Goal: Find specific page/section: Find specific page/section

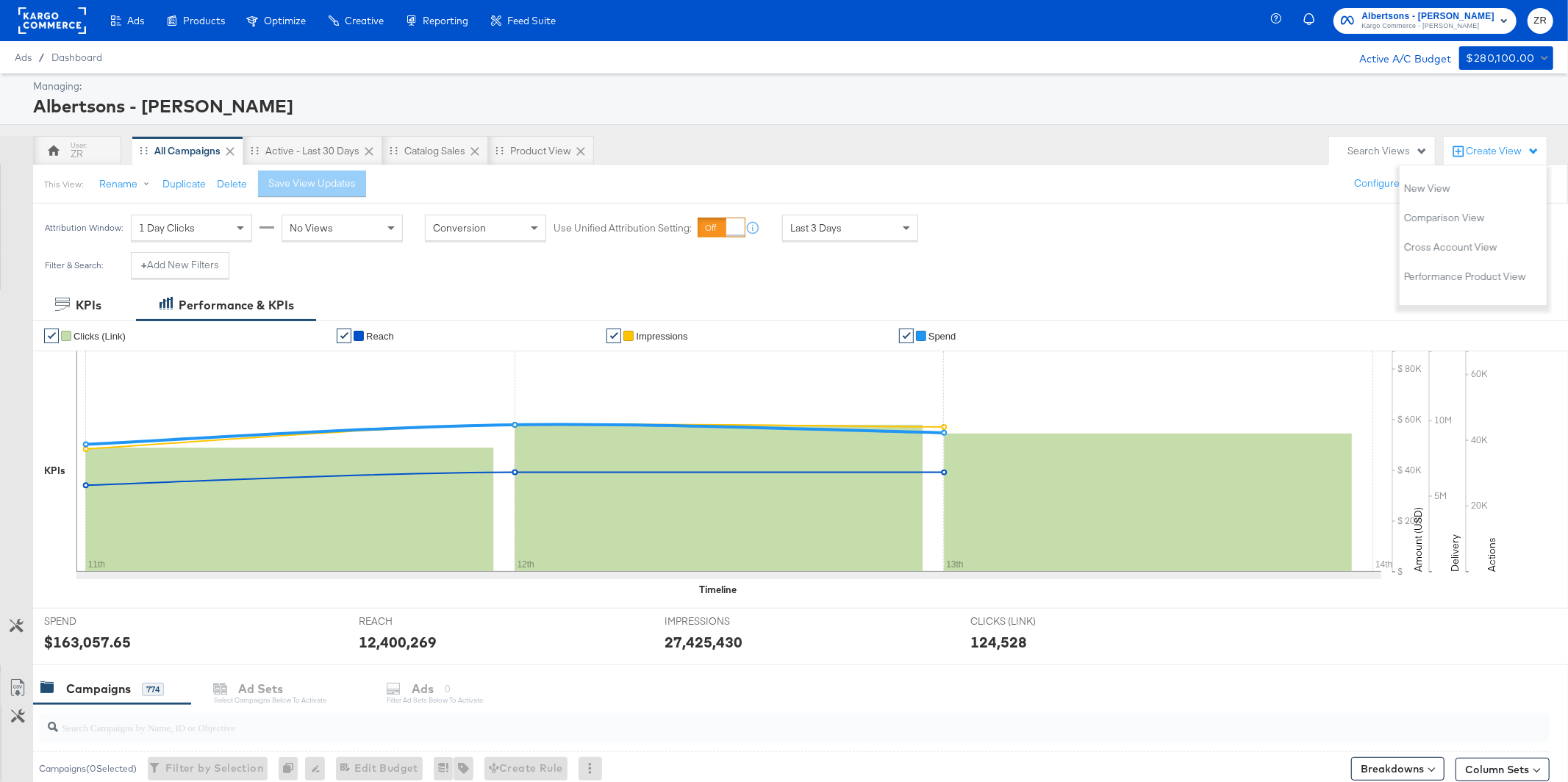
click at [1544, 21] on span "ZR" at bounding box center [1540, 21] width 14 height 17
click at [1456, 147] on link "Internal Dashboard" at bounding box center [1460, 147] width 111 height 27
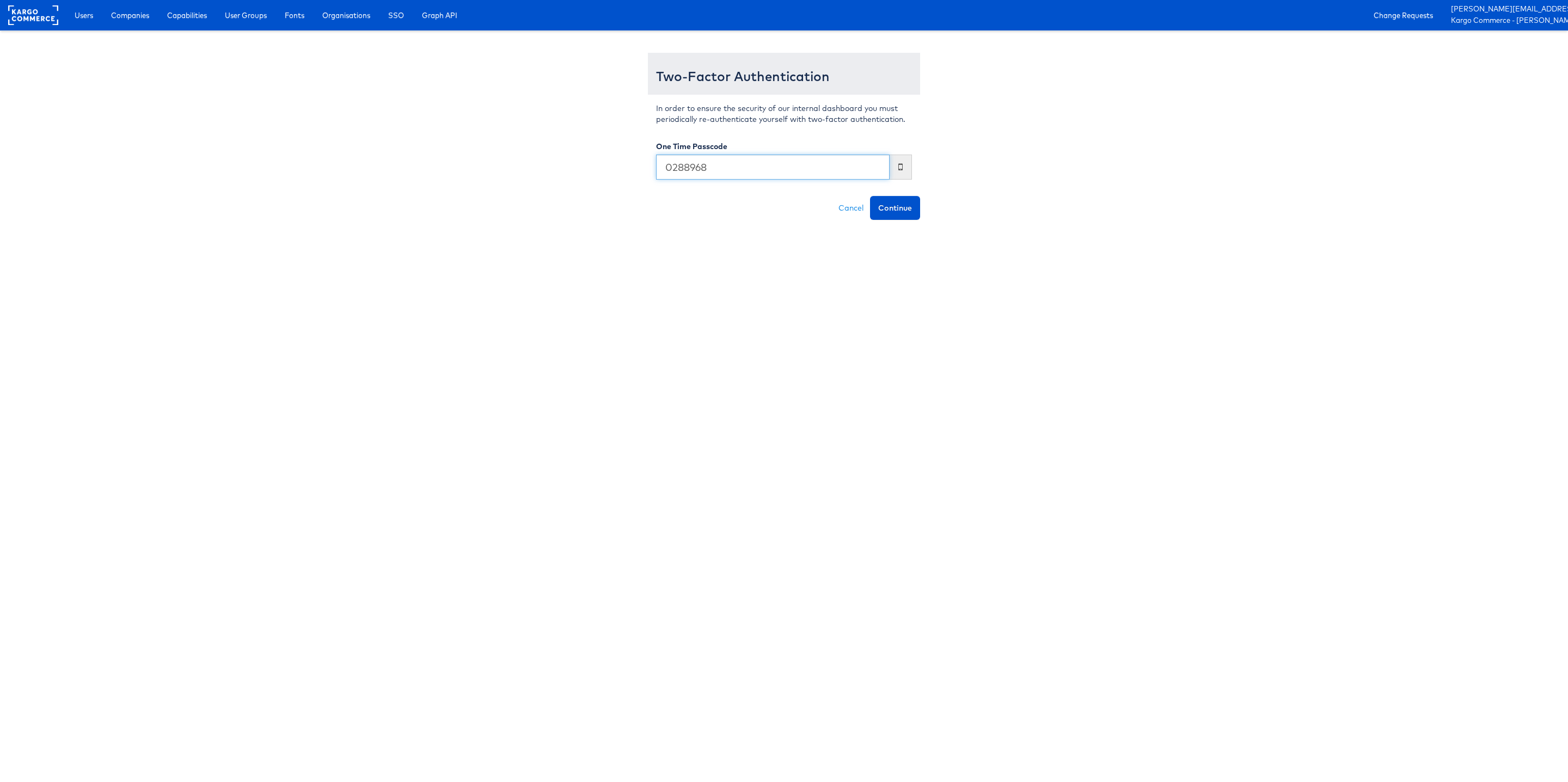
type input "0288968"
click at [870, 196] on button "Continue" at bounding box center [895, 208] width 50 height 24
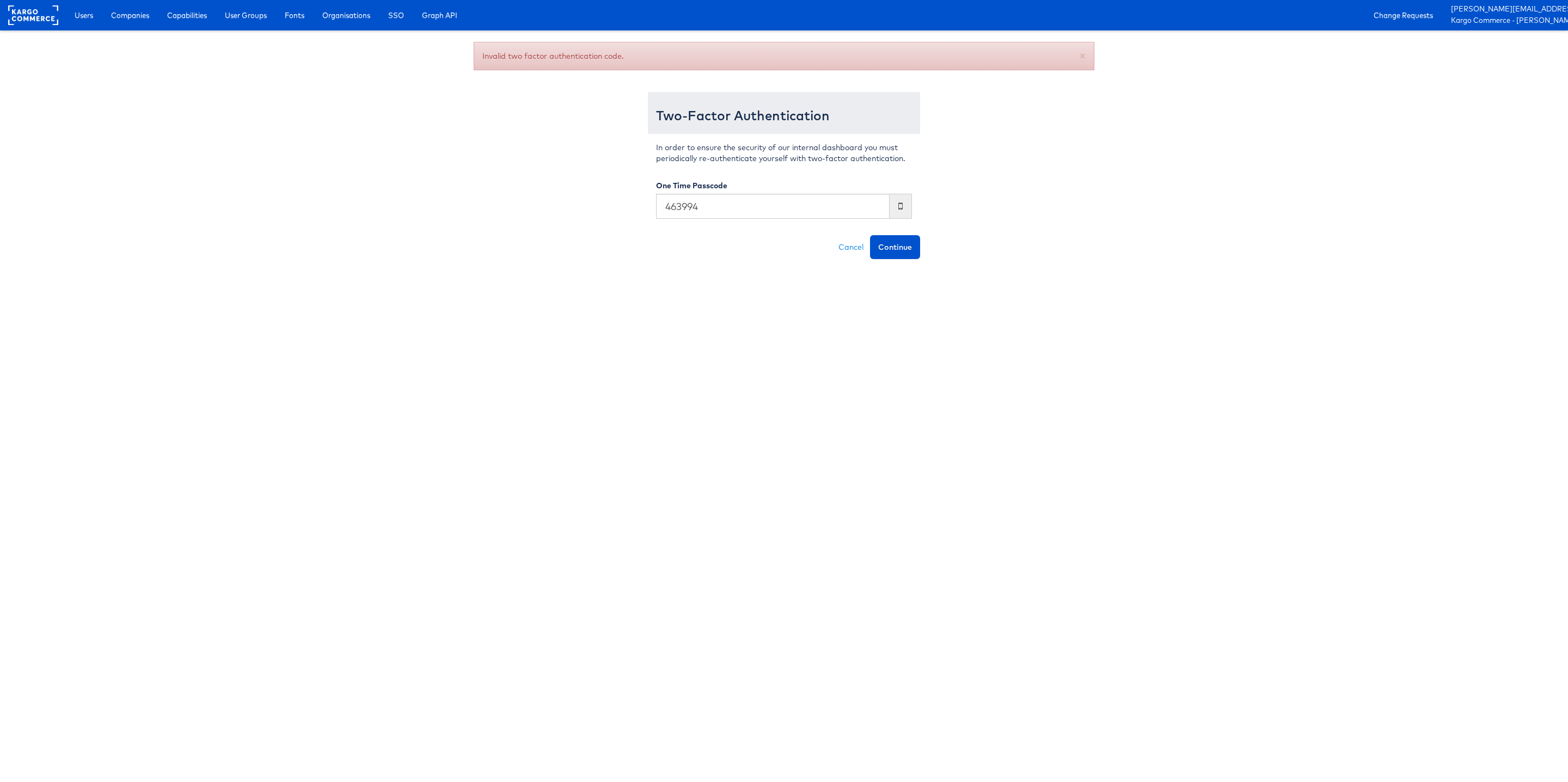
type input "463994"
click at [870, 235] on button "Continue" at bounding box center [895, 247] width 50 height 24
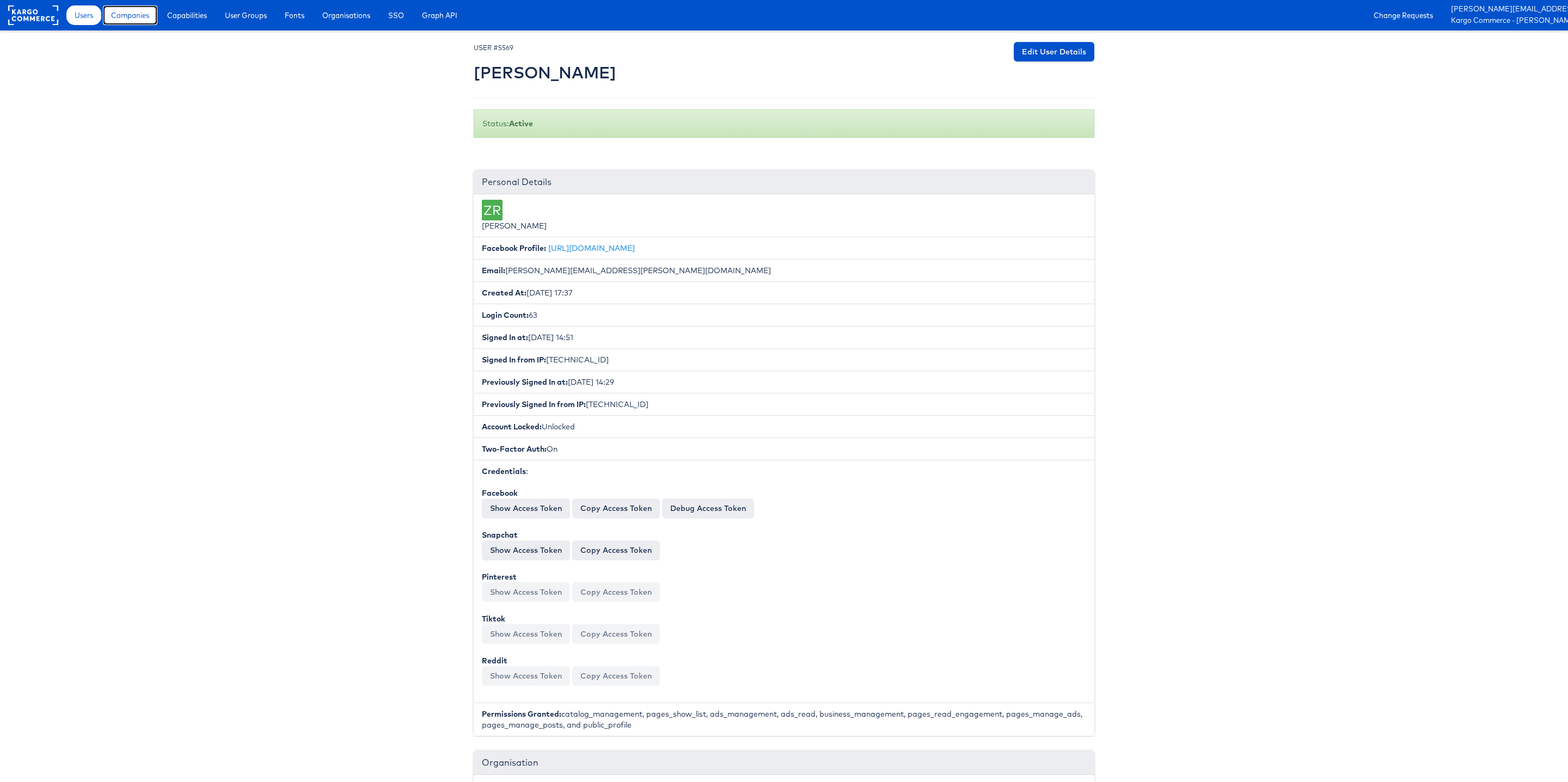
click at [129, 10] on span "Companies" at bounding box center [130, 15] width 38 height 11
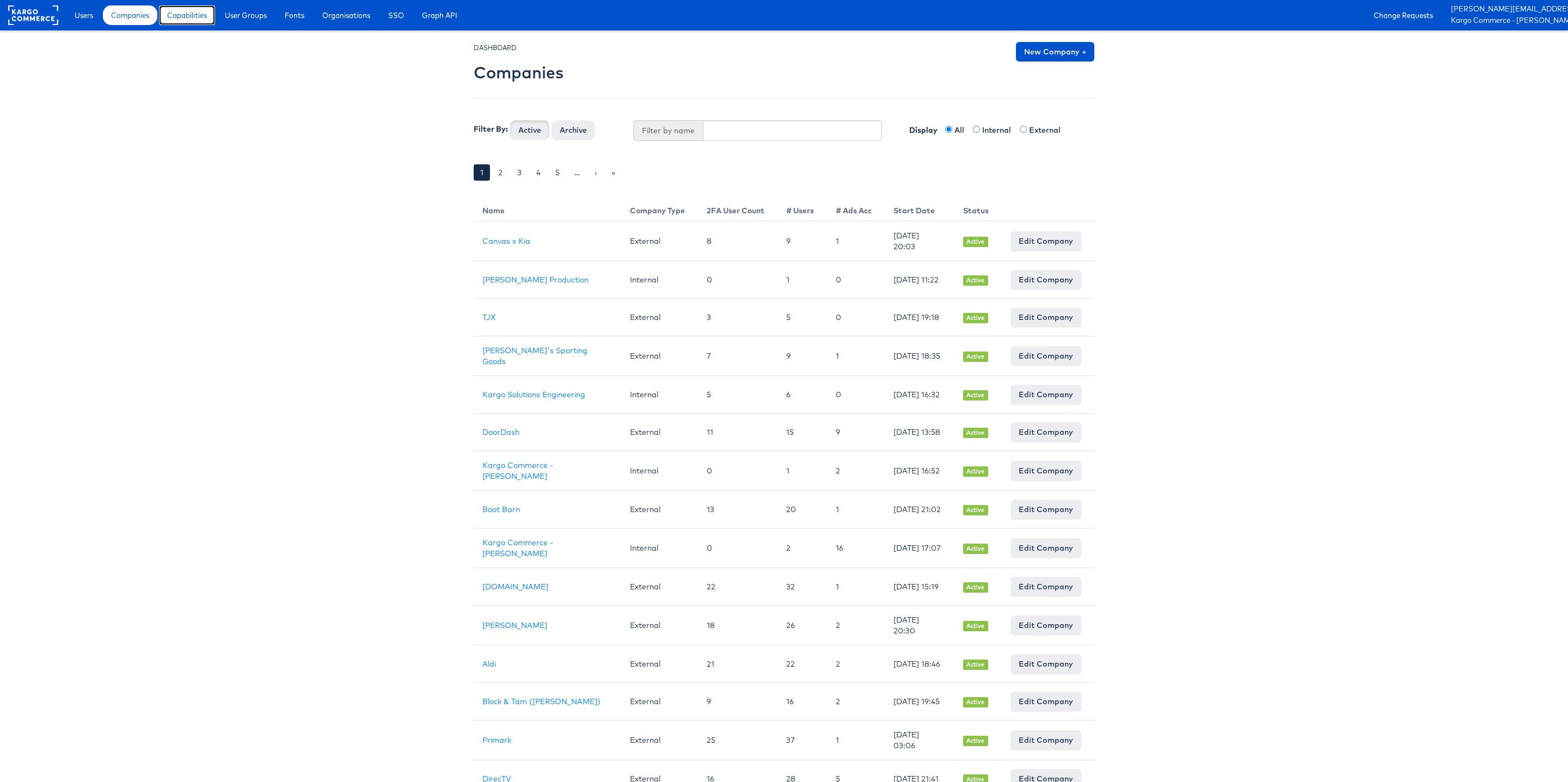
click at [190, 20] on span "Capabilities" at bounding box center [187, 15] width 40 height 11
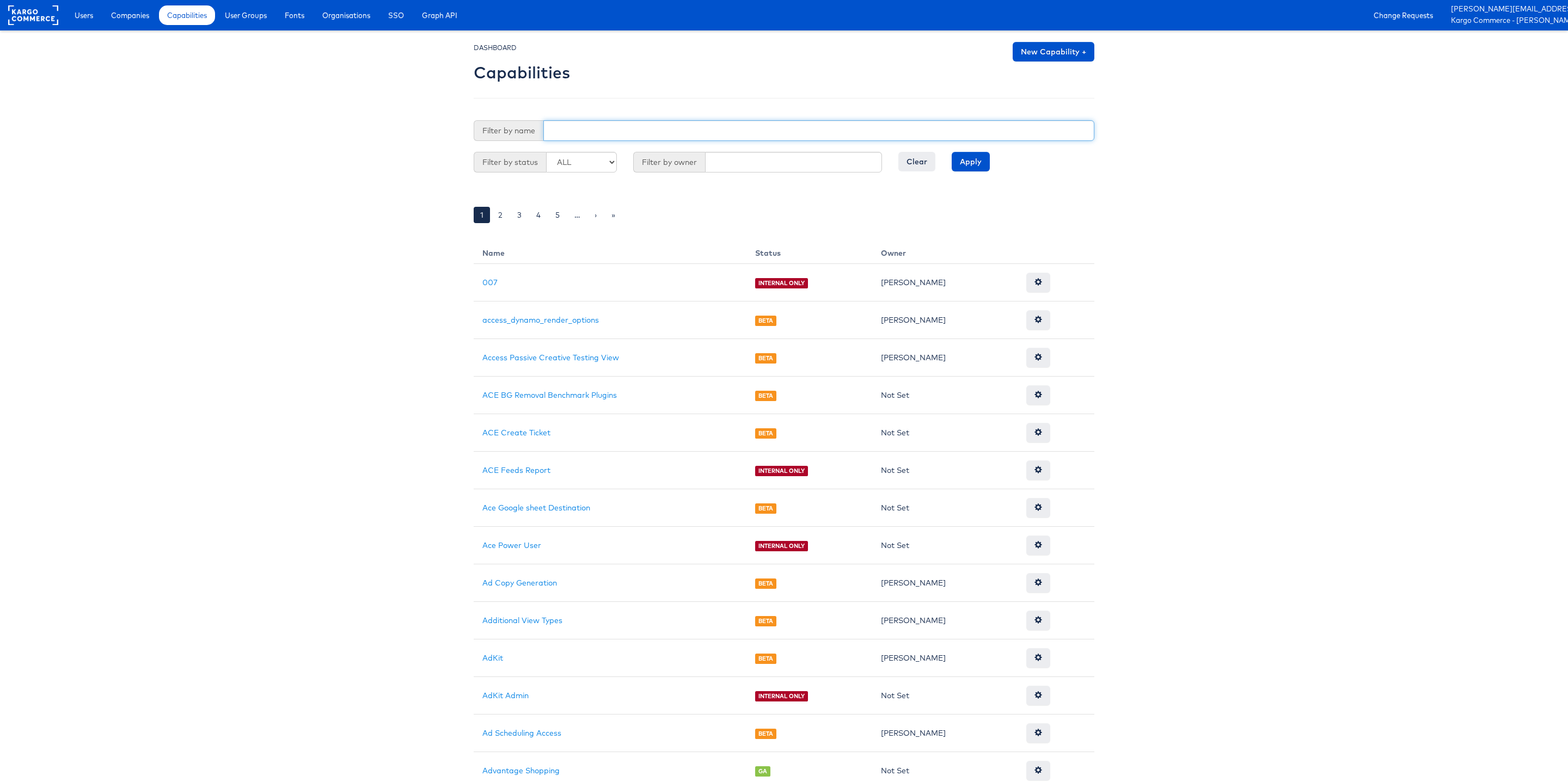
click at [595, 128] on input "text" at bounding box center [819, 130] width 551 height 20
type input "Testing"
click at [952, 152] on input "Apply" at bounding box center [971, 162] width 38 height 20
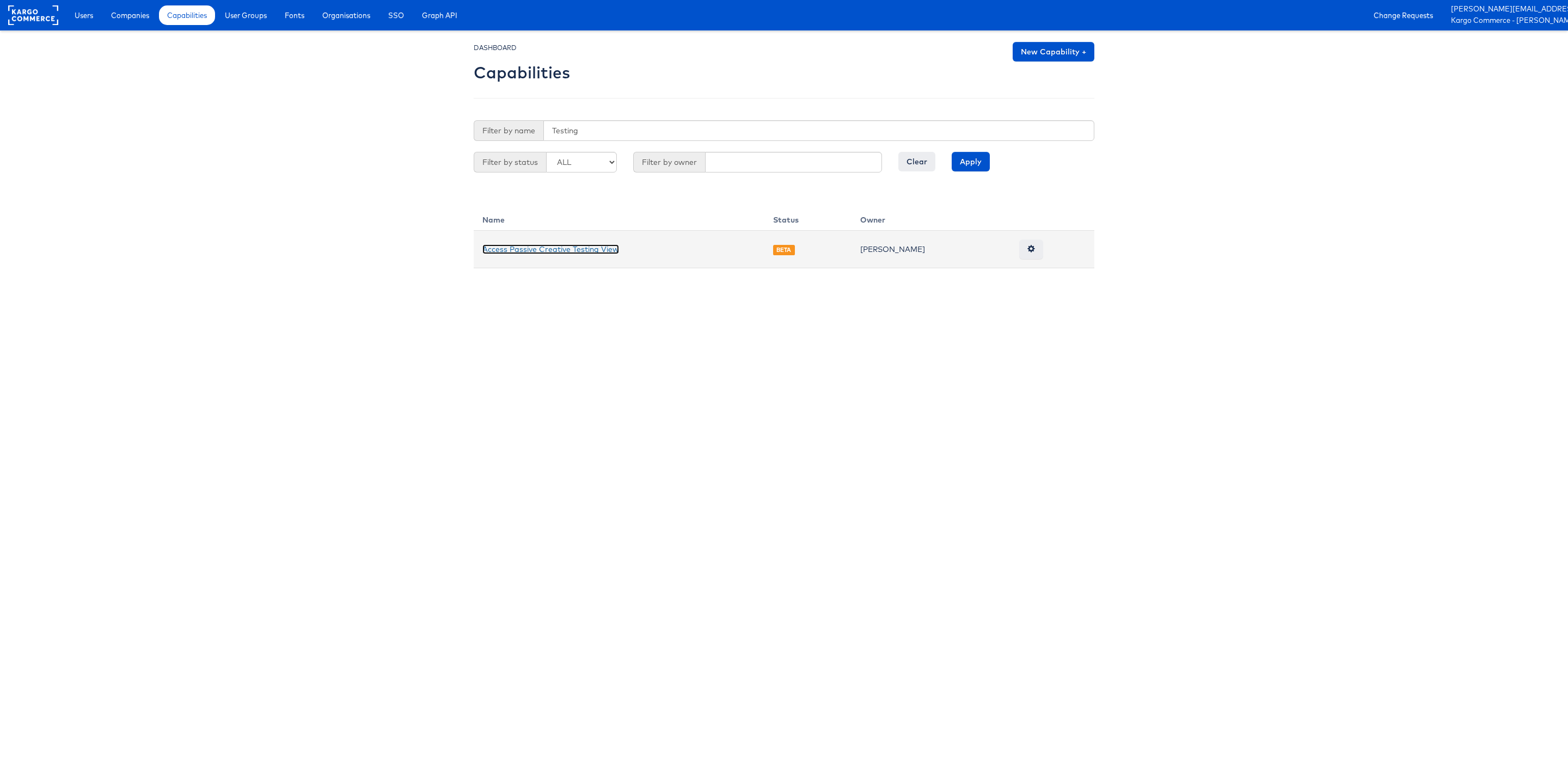
click at [562, 246] on link "Access Passive Creative Testing View" at bounding box center [551, 249] width 137 height 10
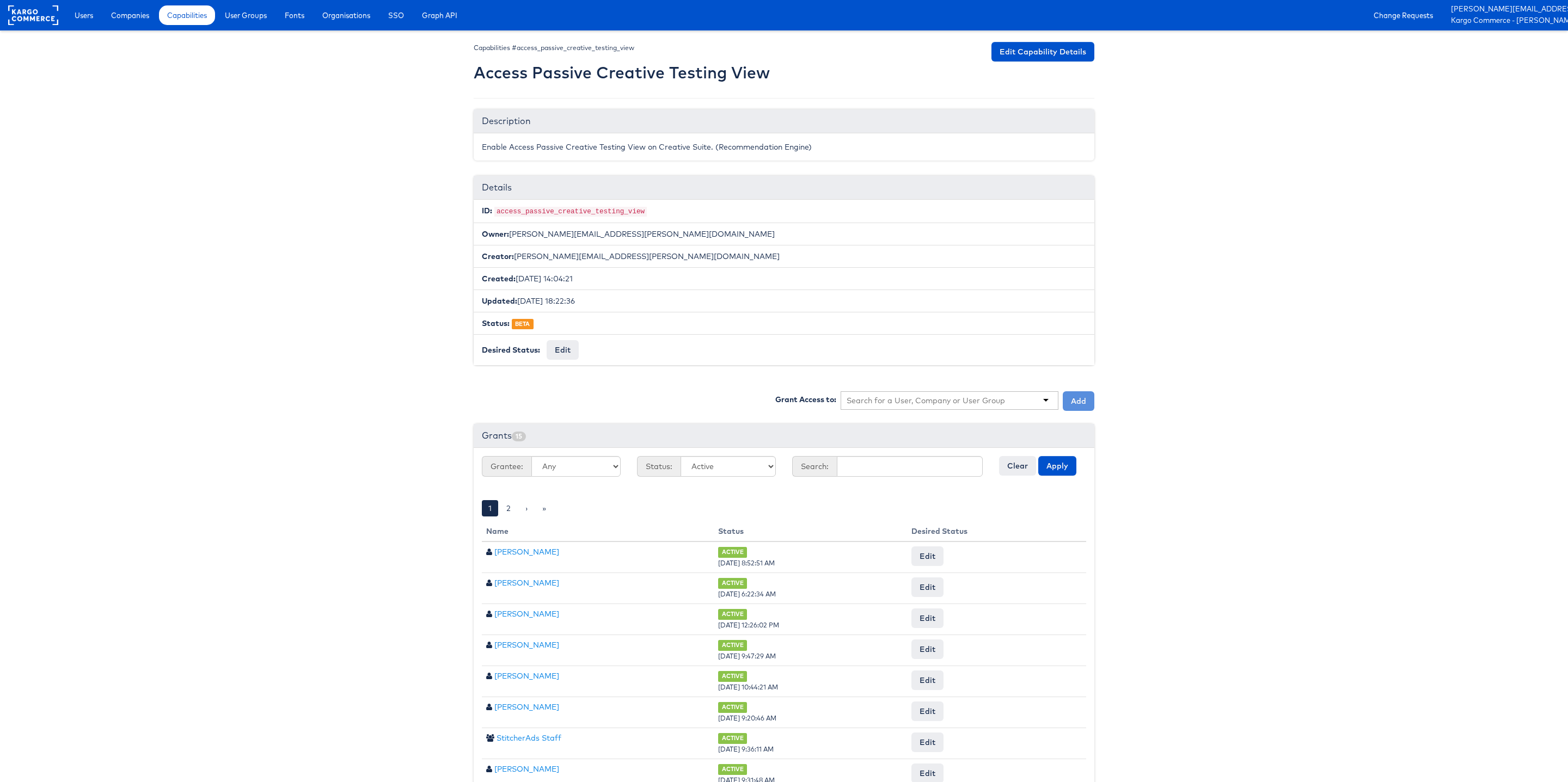
scroll to position [132, 0]
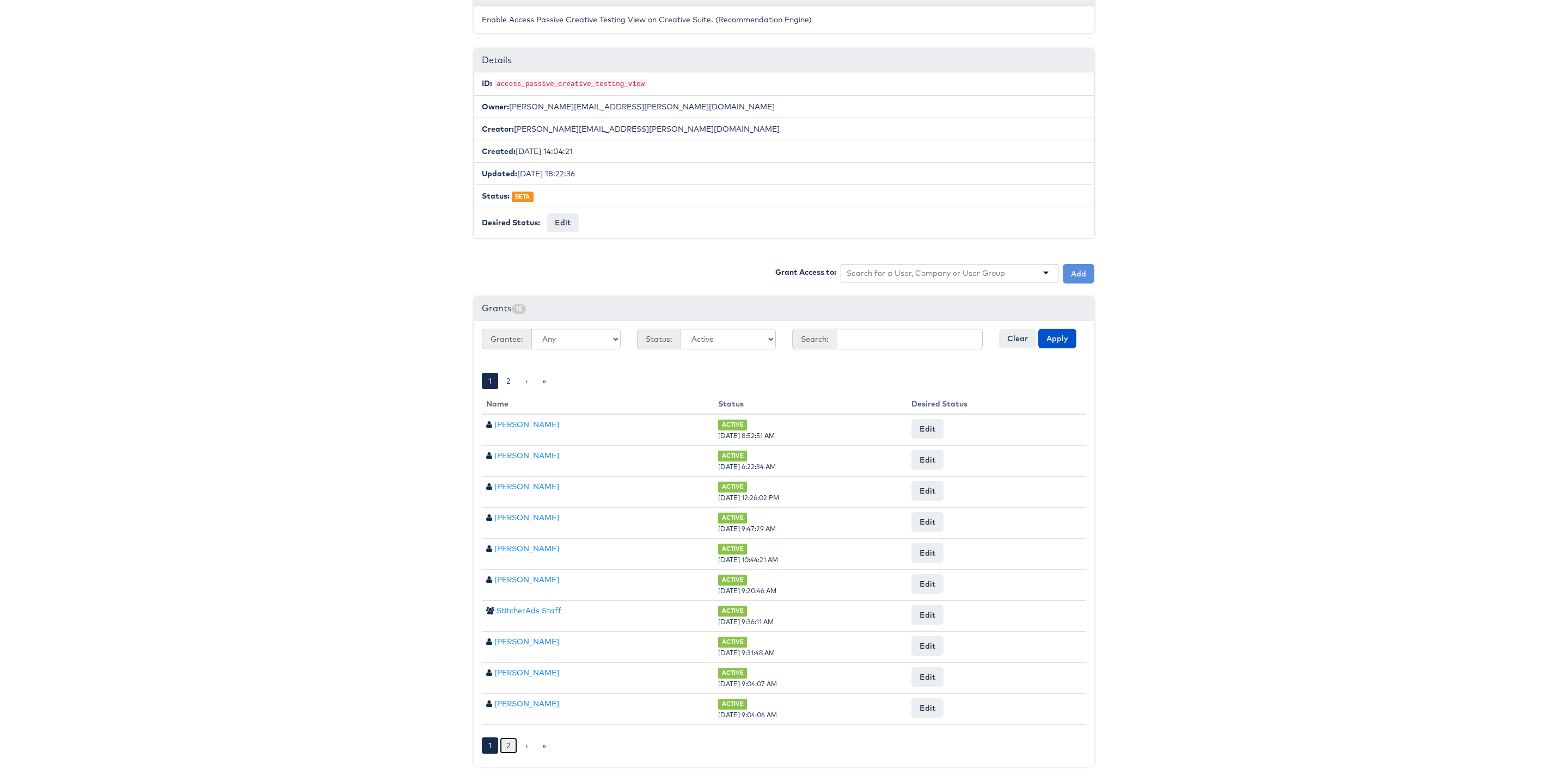
click at [508, 743] on link "2" at bounding box center [508, 746] width 17 height 17
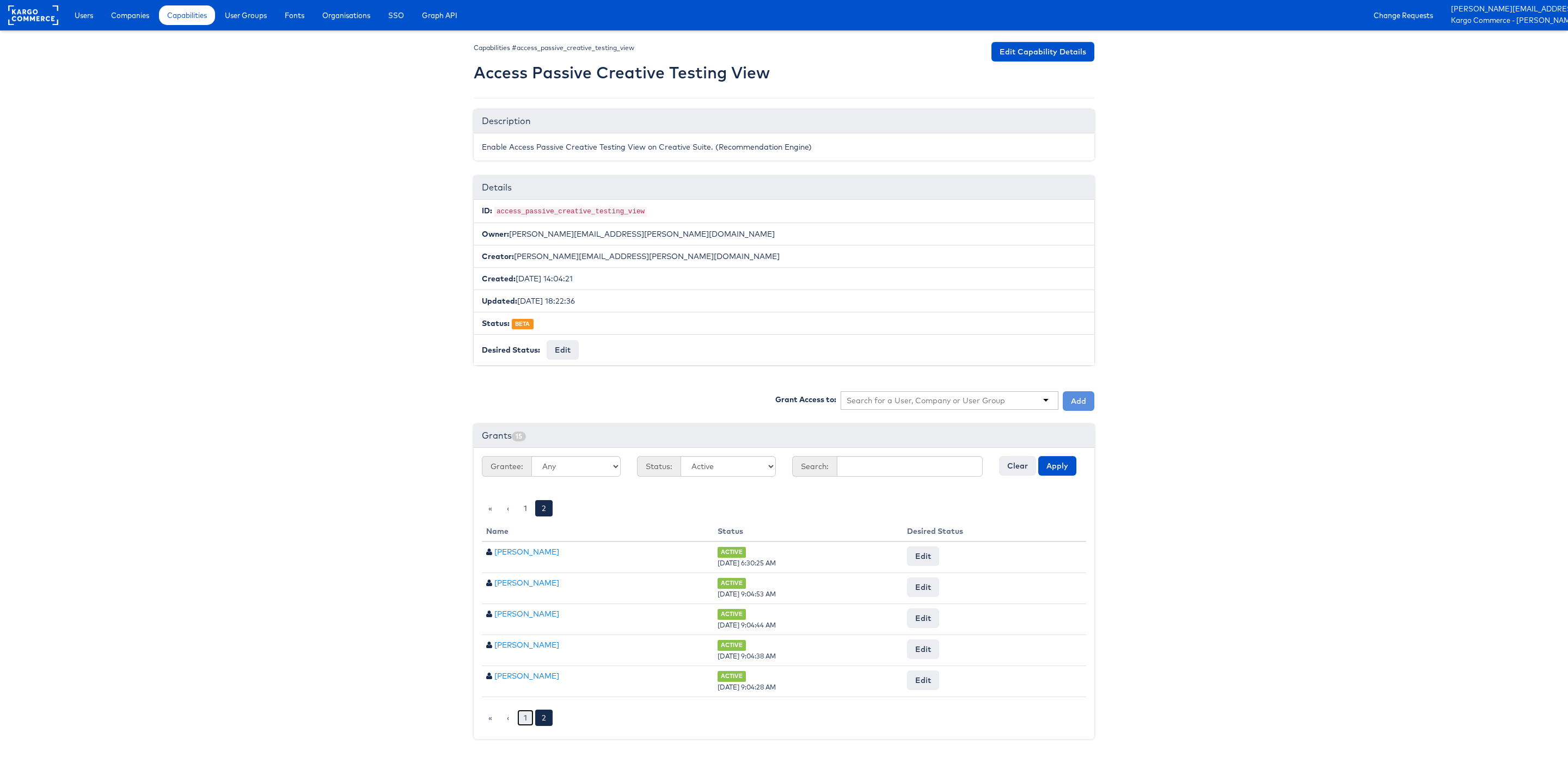
click at [529, 724] on link "1" at bounding box center [526, 718] width 17 height 17
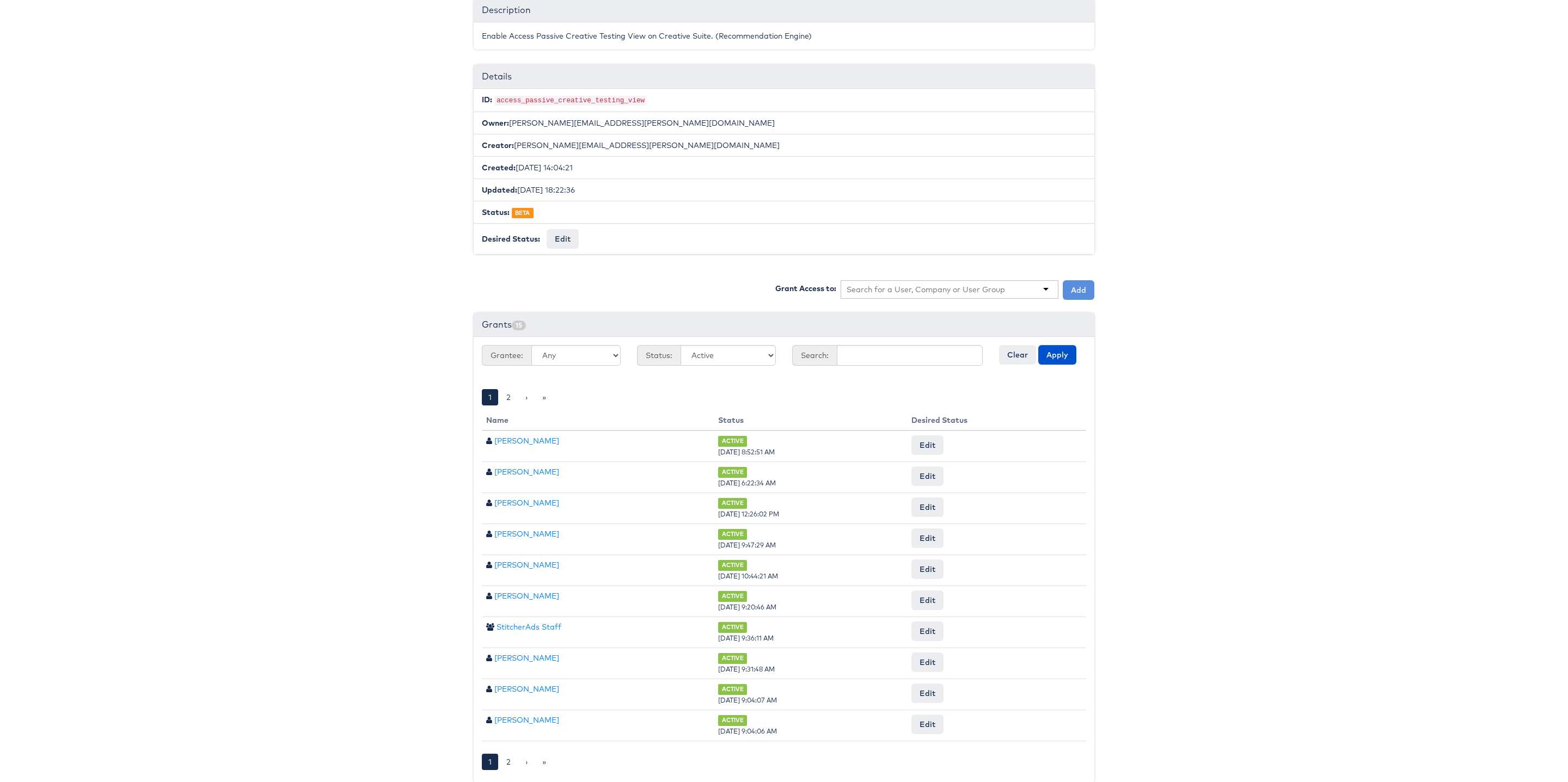
scroll to position [132, 0]
